Goal: Task Accomplishment & Management: Use online tool/utility

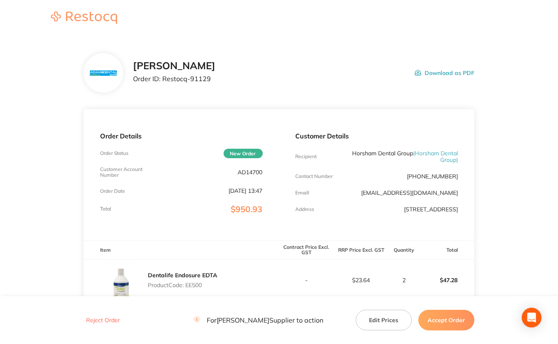
click at [241, 173] on p "AD14700" at bounding box center [250, 172] width 25 height 7
click at [242, 172] on p "AD14700" at bounding box center [250, 172] width 25 height 7
copy p "AD14700"
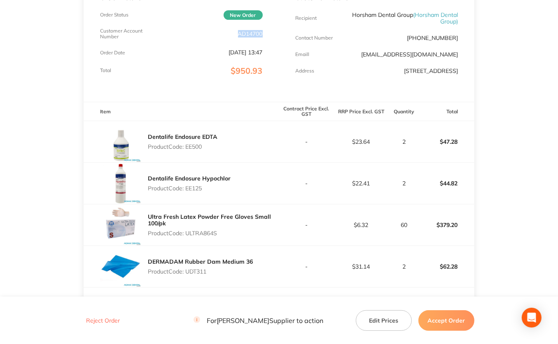
scroll to position [119, 0]
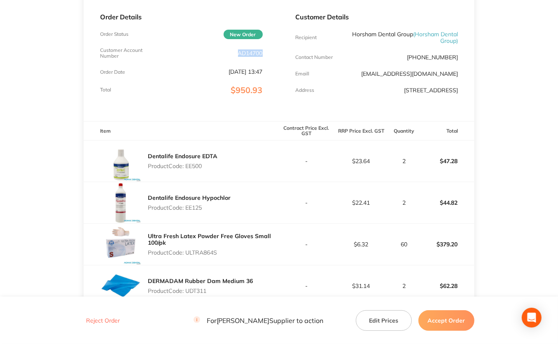
copy p "AD14700"
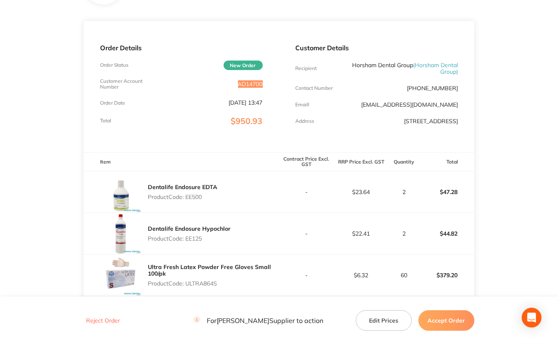
scroll to position [37, 0]
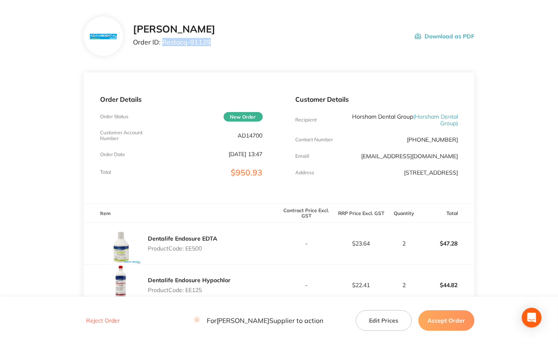
drag, startPoint x: 163, startPoint y: 41, endPoint x: 247, endPoint y: 43, distance: 84.4
click at [247, 43] on div "[PERSON_NAME] Order ID: Restocq- 91129 Download as PDF" at bounding box center [303, 36] width 341 height 26
copy p "Restocq- 91129"
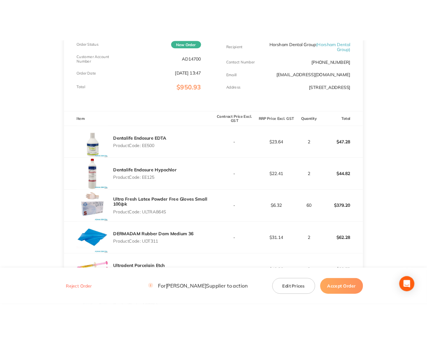
scroll to position [160, 0]
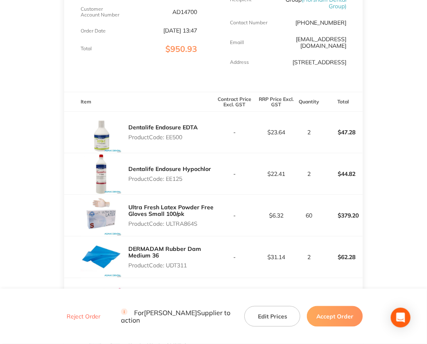
click at [174, 134] on p "Product Code: EE500" at bounding box center [163, 137] width 70 height 7
copy p "EE500"
click at [170, 175] on p "Product Code: EE125" at bounding box center [169, 178] width 83 height 7
click at [171, 175] on p "Product Code: EE125" at bounding box center [169, 178] width 83 height 7
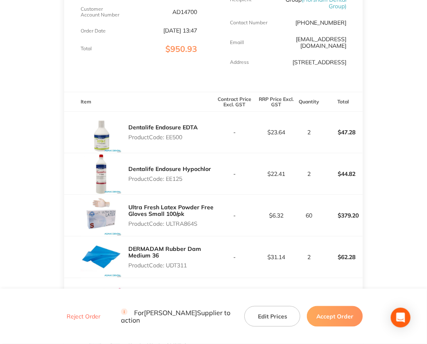
copy p "EE125"
click at [174, 220] on p "Product Code: ULTRA864S" at bounding box center [170, 223] width 85 height 7
copy p "ULTRA864S"
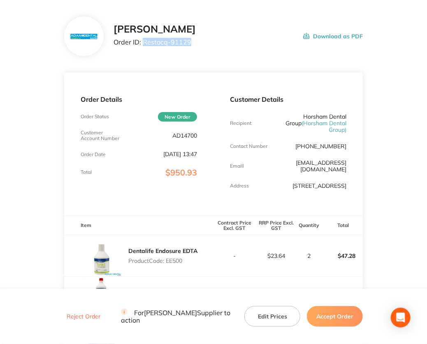
drag, startPoint x: 143, startPoint y: 41, endPoint x: 208, endPoint y: 44, distance: 65.1
click at [208, 44] on div "[PERSON_NAME] Order ID: Restocq- 91129 Download as PDF" at bounding box center [239, 36] width 250 height 26
copy p "Restocq- 91129"
click at [168, 43] on p "Order ID: Restocq- 91129" at bounding box center [155, 41] width 82 height 7
click at [168, 42] on p "Order ID: Restocq- 91129" at bounding box center [155, 41] width 82 height 7
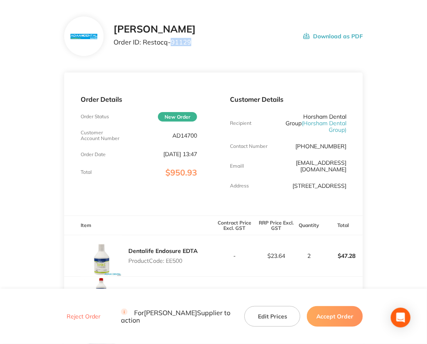
drag, startPoint x: 169, startPoint y: 41, endPoint x: 224, endPoint y: 45, distance: 54.9
click at [224, 45] on div "[PERSON_NAME] Order ID: Restocq- 91129 Download as PDF" at bounding box center [239, 36] width 250 height 26
copy p "91129"
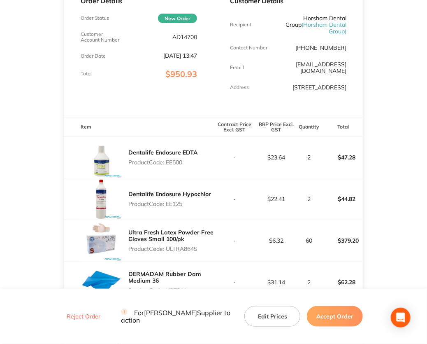
scroll to position [160, 0]
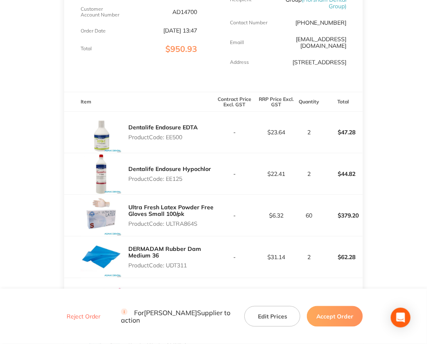
click at [177, 220] on p "Product Code: ULTRA864S" at bounding box center [170, 223] width 85 height 7
click at [178, 220] on p "Product Code: ULTRA864S" at bounding box center [170, 223] width 85 height 7
copy p "ULTRA864S"
click at [172, 262] on p "Product Code: UDT311" at bounding box center [170, 265] width 85 height 7
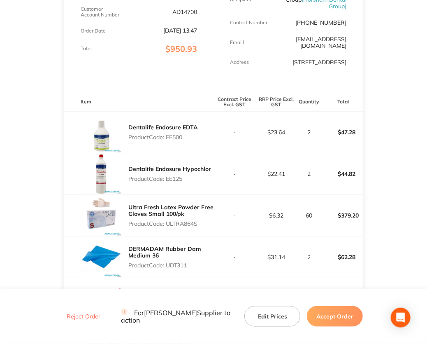
copy p "UDT311"
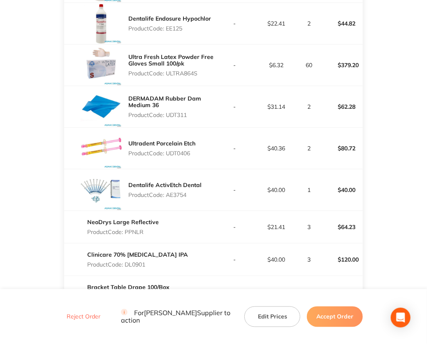
scroll to position [325, 0]
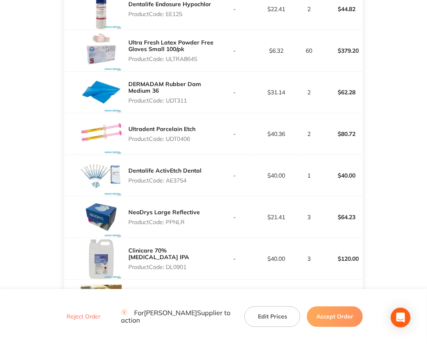
click at [171, 135] on p "Product Code: UDT0406" at bounding box center [161, 138] width 67 height 7
click at [173, 177] on p "Product Code: AE3754" at bounding box center [164, 180] width 73 height 7
click at [176, 218] on p "Product Code: PPNLR" at bounding box center [164, 221] width 72 height 7
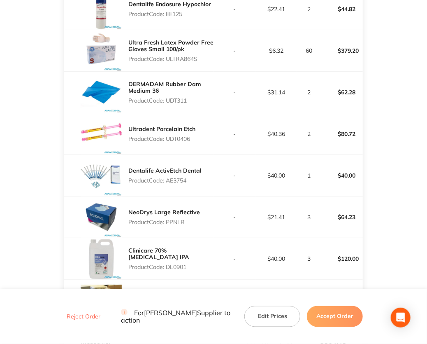
click at [176, 218] on p "Product Code: PPNLR" at bounding box center [164, 221] width 72 height 7
click at [181, 263] on p "Product Code: DL0901" at bounding box center [170, 266] width 85 height 7
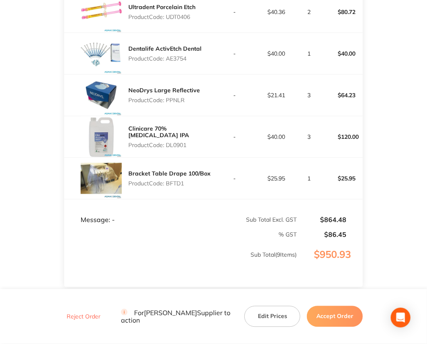
scroll to position [448, 0]
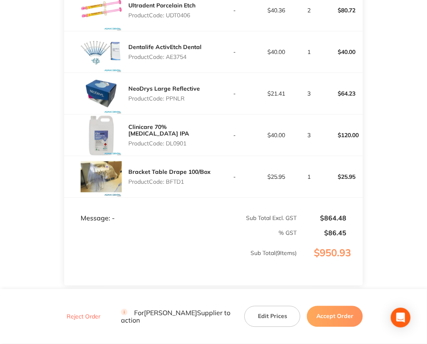
click at [171, 178] on p "Product Code: BFTD1" at bounding box center [169, 181] width 82 height 7
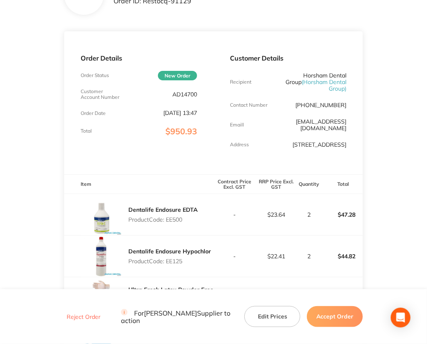
scroll to position [0, 0]
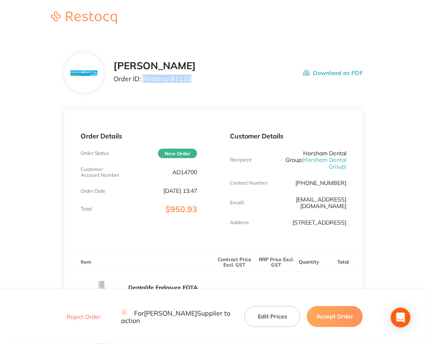
drag, startPoint x: 196, startPoint y: 79, endPoint x: 144, endPoint y: 78, distance: 51.9
click at [144, 78] on div "[PERSON_NAME] Order ID: Restocq- 91129 Download as PDF" at bounding box center [239, 73] width 250 height 26
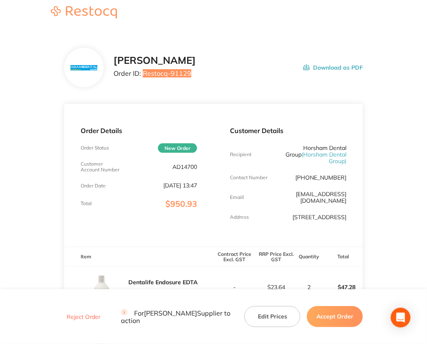
scroll to position [41, 0]
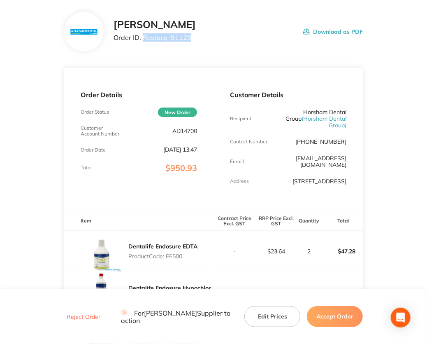
drag, startPoint x: 330, startPoint y: 315, endPoint x: 316, endPoint y: 307, distance: 16.2
click at [330, 315] on button "Accept Order" at bounding box center [335, 316] width 56 height 21
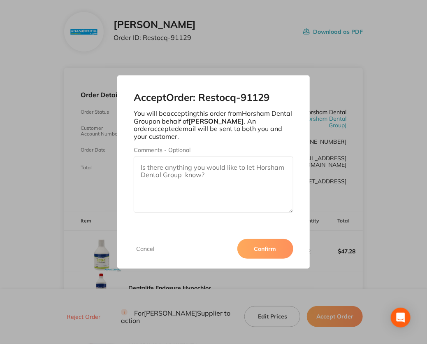
click at [256, 260] on div "Cancel Confirm" at bounding box center [213, 249] width 192 height 40
click at [256, 250] on button "Confirm" at bounding box center [265, 249] width 56 height 20
